Goal: Information Seeking & Learning: Learn about a topic

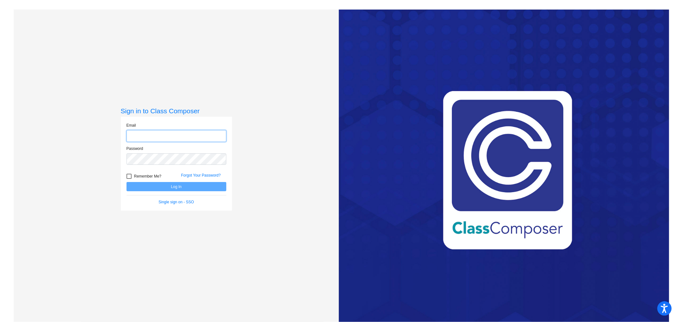
type input "fbellomo@cvs.k12.mi.us"
click at [175, 190] on button "Log In" at bounding box center [176, 186] width 100 height 9
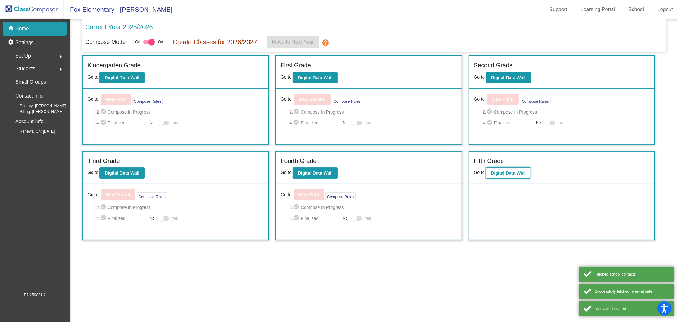
click at [492, 173] on button "Digital Data Wall" at bounding box center [508, 172] width 45 height 11
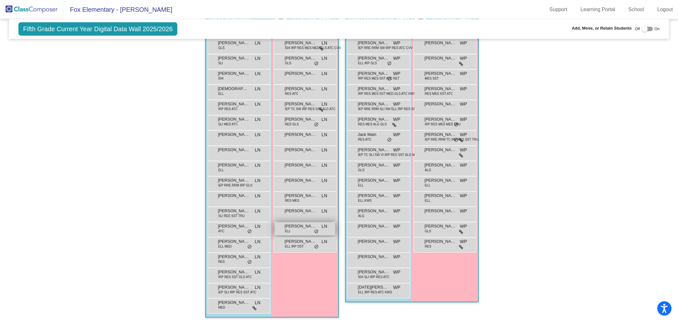
scroll to position [44, 0]
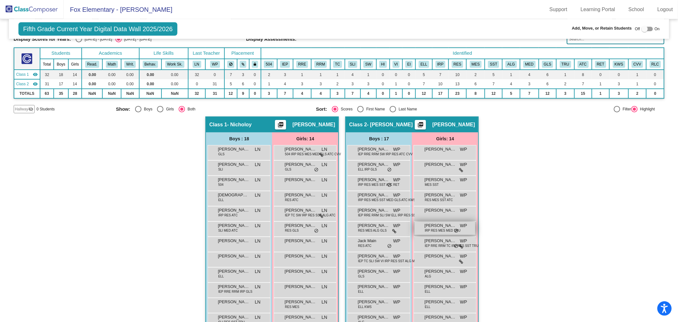
click at [439, 231] on div "Brooklyn Sawyer IRP RES MES MED TRU WP lock do_not_disturb_alt" at bounding box center [444, 227] width 61 height 13
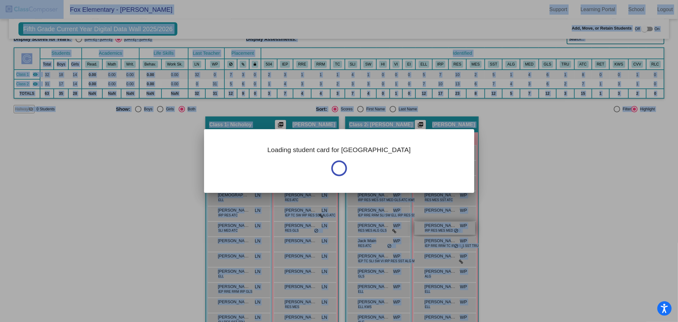
click at [439, 231] on div "Loading student card for Brooklyn Notes Previous Year 2021 - Last Edited: 5/18/…" at bounding box center [339, 161] width 678 height 322
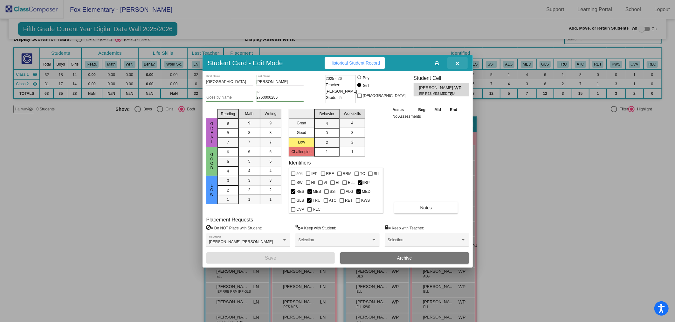
click at [457, 62] on icon "button" at bounding box center [456, 63] width 3 height 4
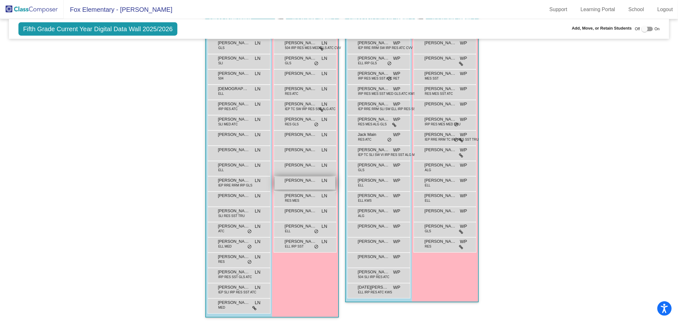
scroll to position [114, 0]
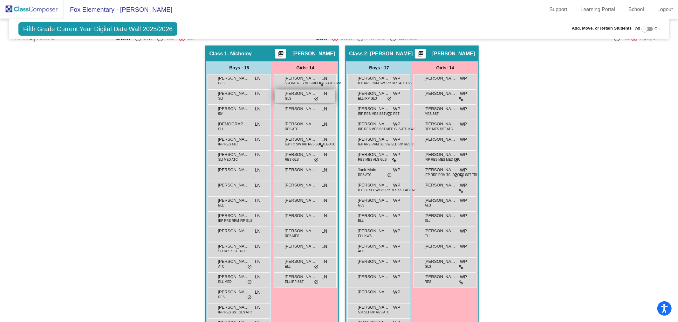
click at [303, 95] on span "Brianna Stan" at bounding box center [300, 93] width 32 height 6
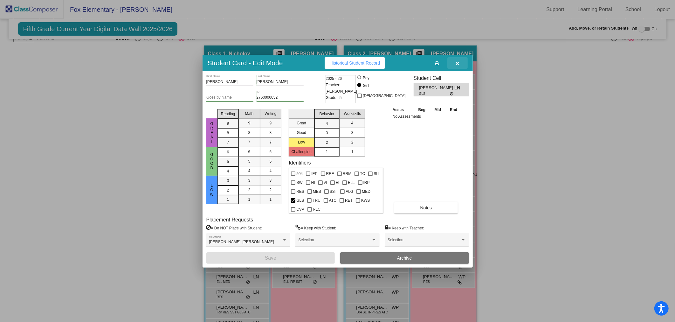
click at [457, 62] on icon "button" at bounding box center [456, 63] width 3 height 4
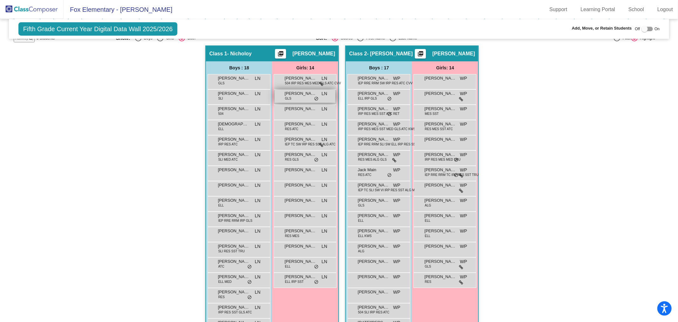
click at [305, 94] on span "Brianna Stan" at bounding box center [300, 93] width 32 height 6
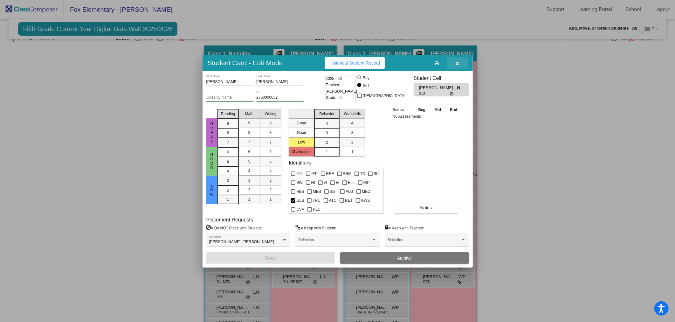
click at [456, 62] on icon "button" at bounding box center [456, 63] width 3 height 4
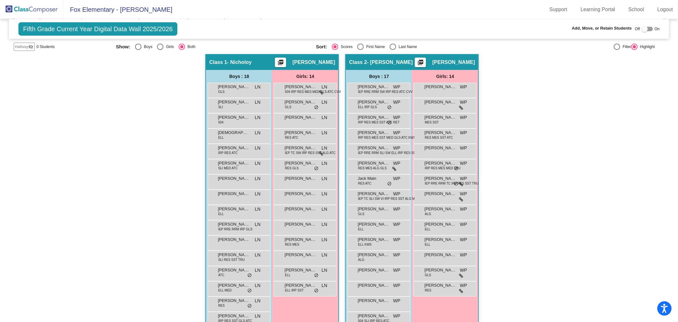
scroll to position [0, 0]
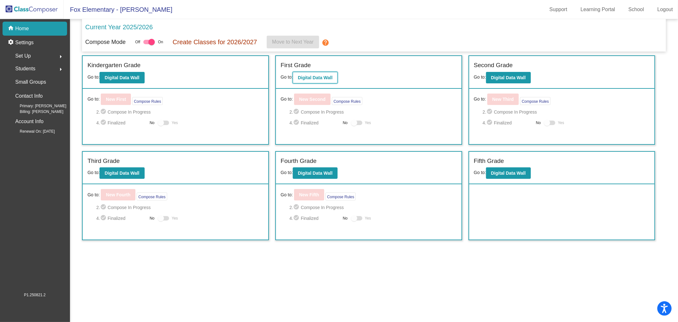
click at [312, 77] on b "Digital Data Wall" at bounding box center [315, 77] width 35 height 5
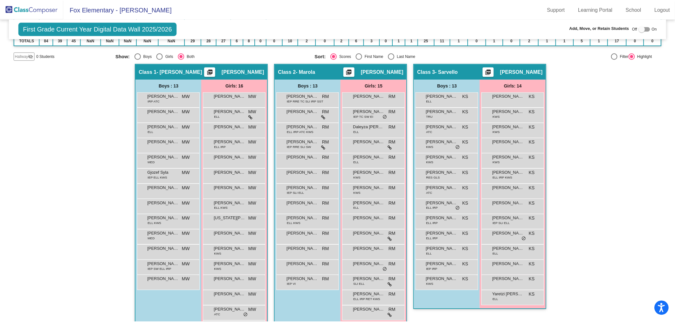
scroll to position [128, 0]
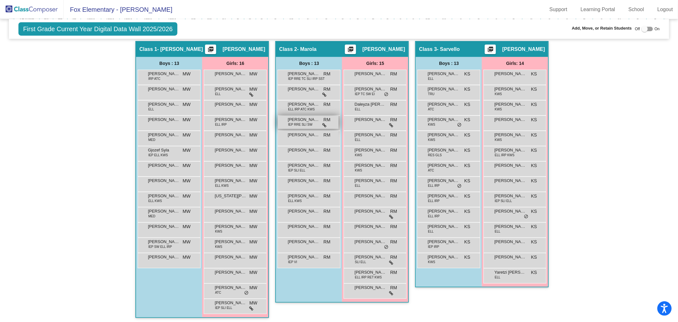
click at [309, 122] on span "IEP RRE SLI SW" at bounding box center [300, 124] width 24 height 5
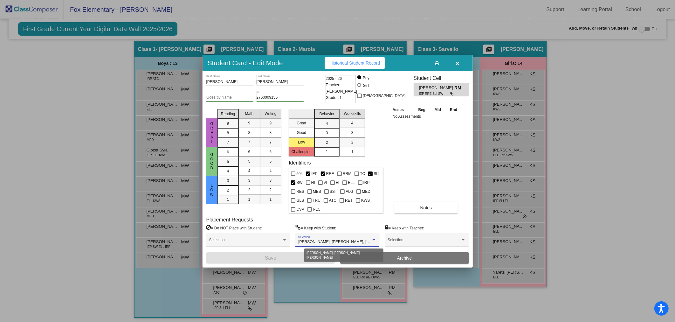
click at [374, 241] on div at bounding box center [374, 239] width 6 height 4
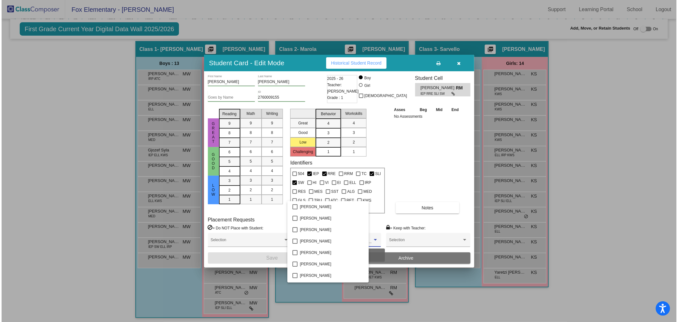
scroll to position [137, 0]
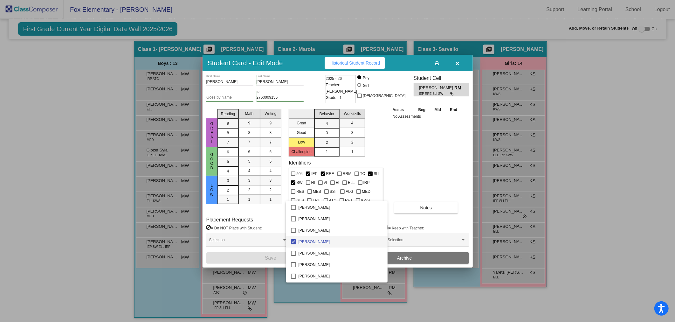
click at [457, 63] on div at bounding box center [337, 161] width 675 height 322
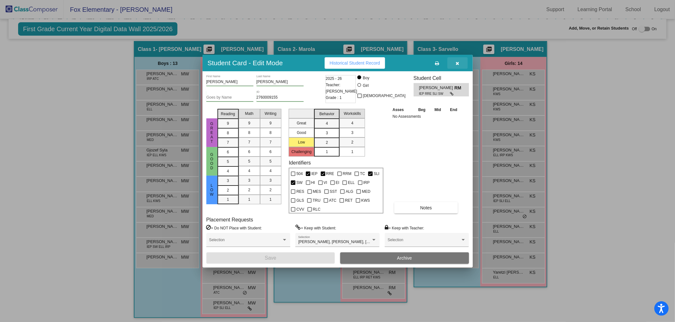
click at [459, 64] on button "button" at bounding box center [457, 62] width 20 height 11
